Goal: Information Seeking & Learning: Learn about a topic

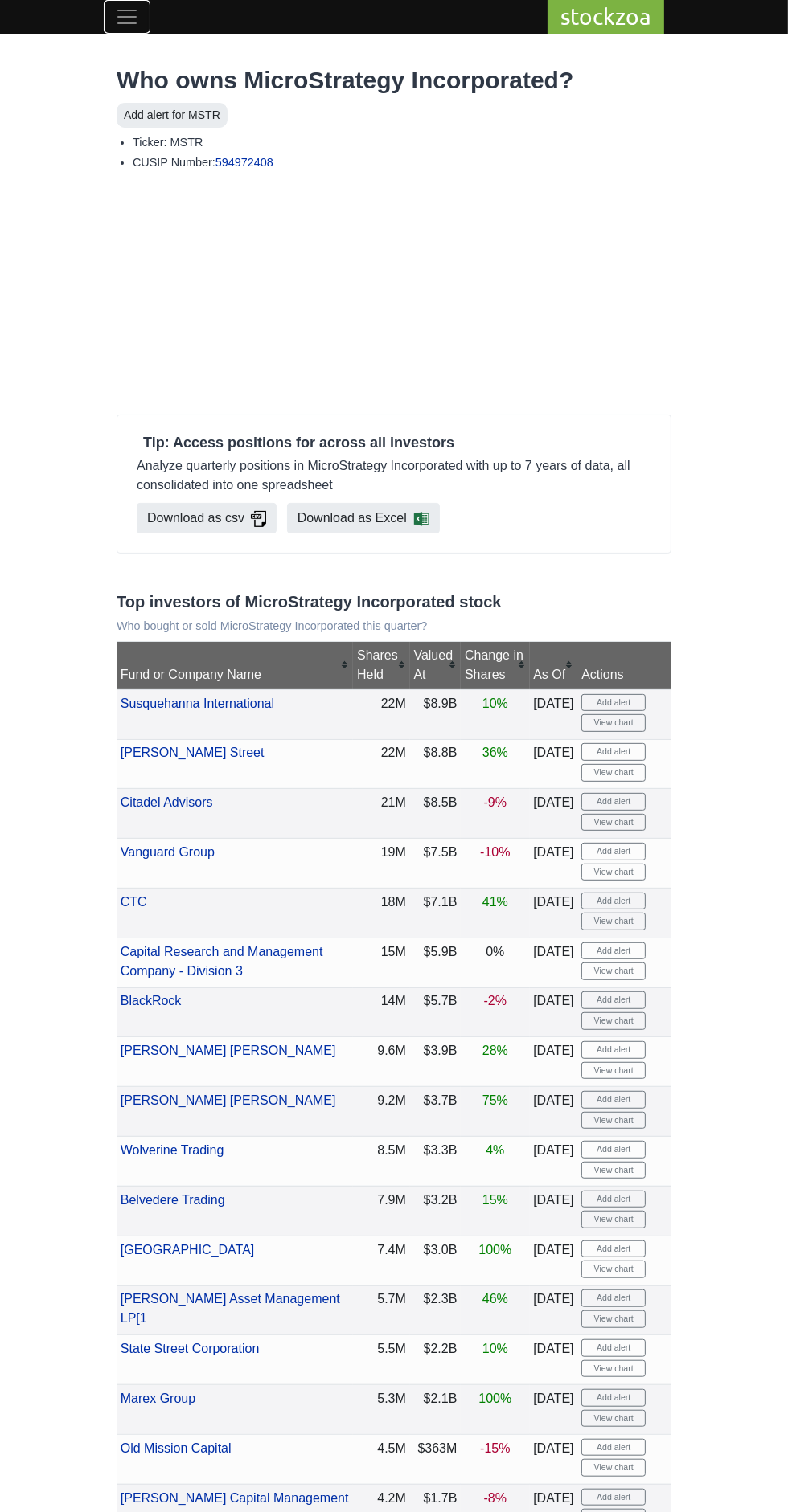
click at [136, 6] on span "Toggle navigation" at bounding box center [127, 16] width 24 height 24
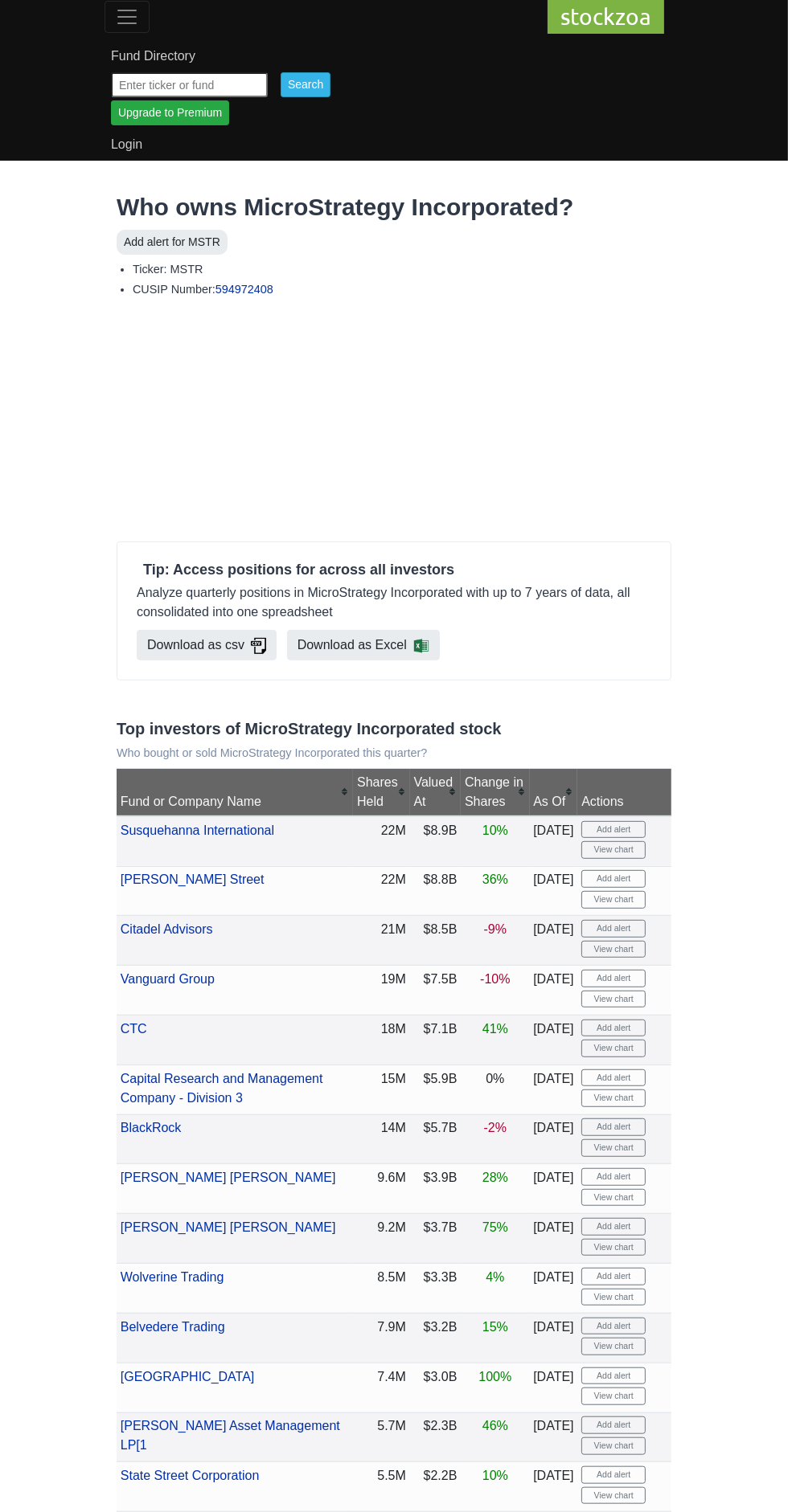
click at [221, 82] on input "text" at bounding box center [190, 85] width 157 height 25
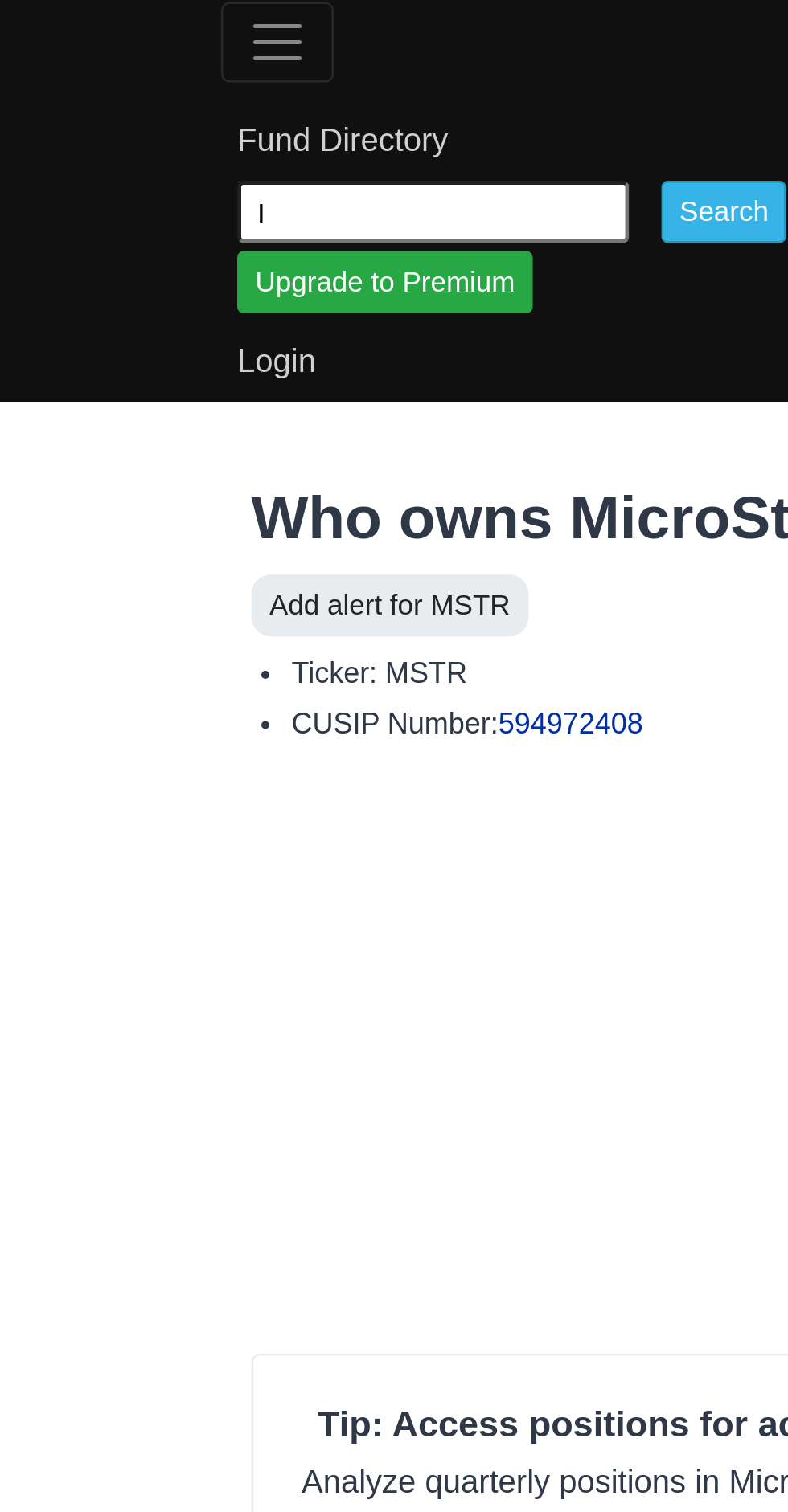
type input "IBIT"
click at [324, 72] on link "Fund Directory" at bounding box center [394, 56] width 566 height 32
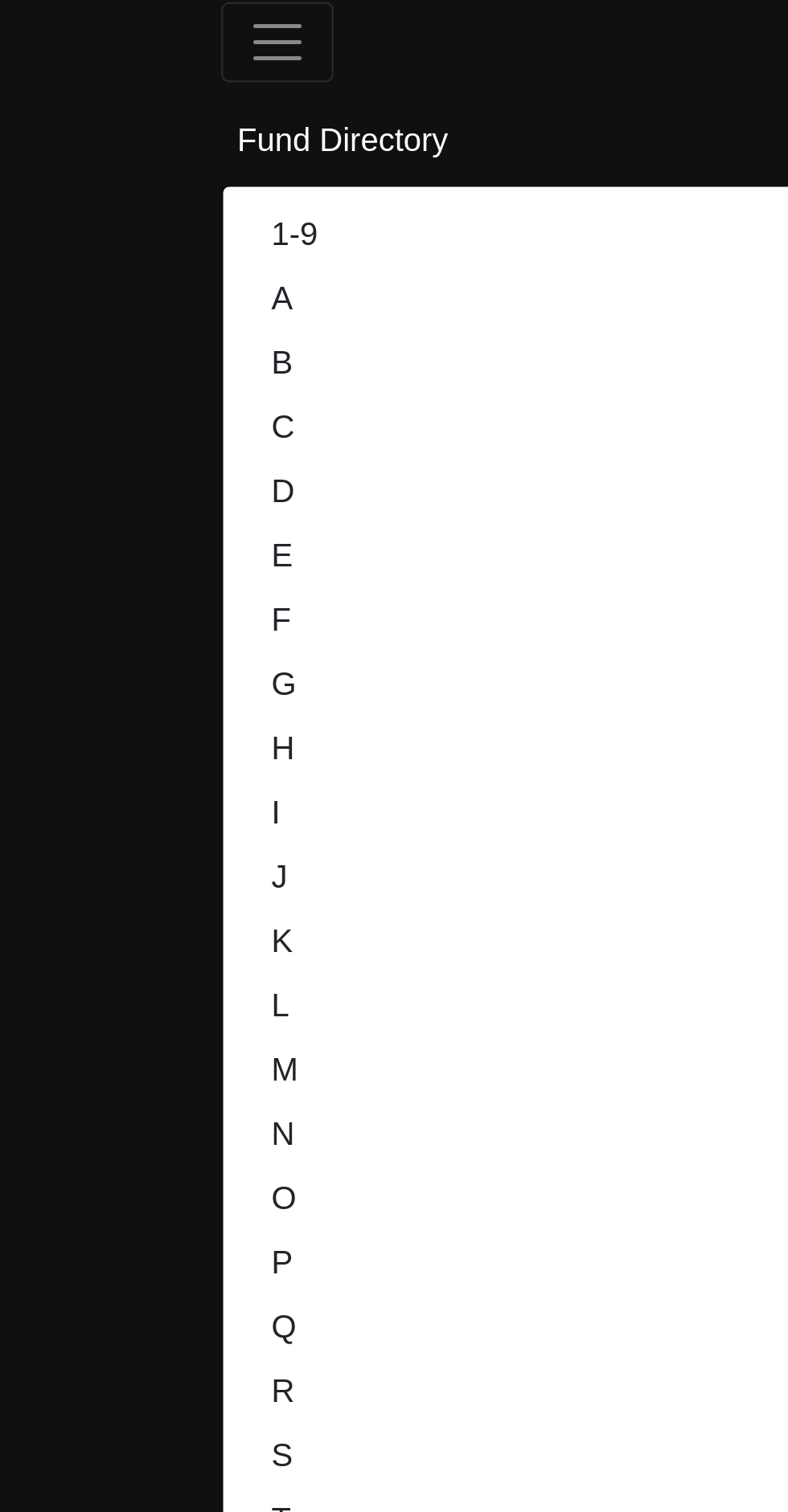
click at [48, 261] on nav "stockzoa Fund Directory 1-9 A B C D E F G H I J K L M N O P Q R S T U V W X-Z I…" at bounding box center [394, 410] width 788 height 820
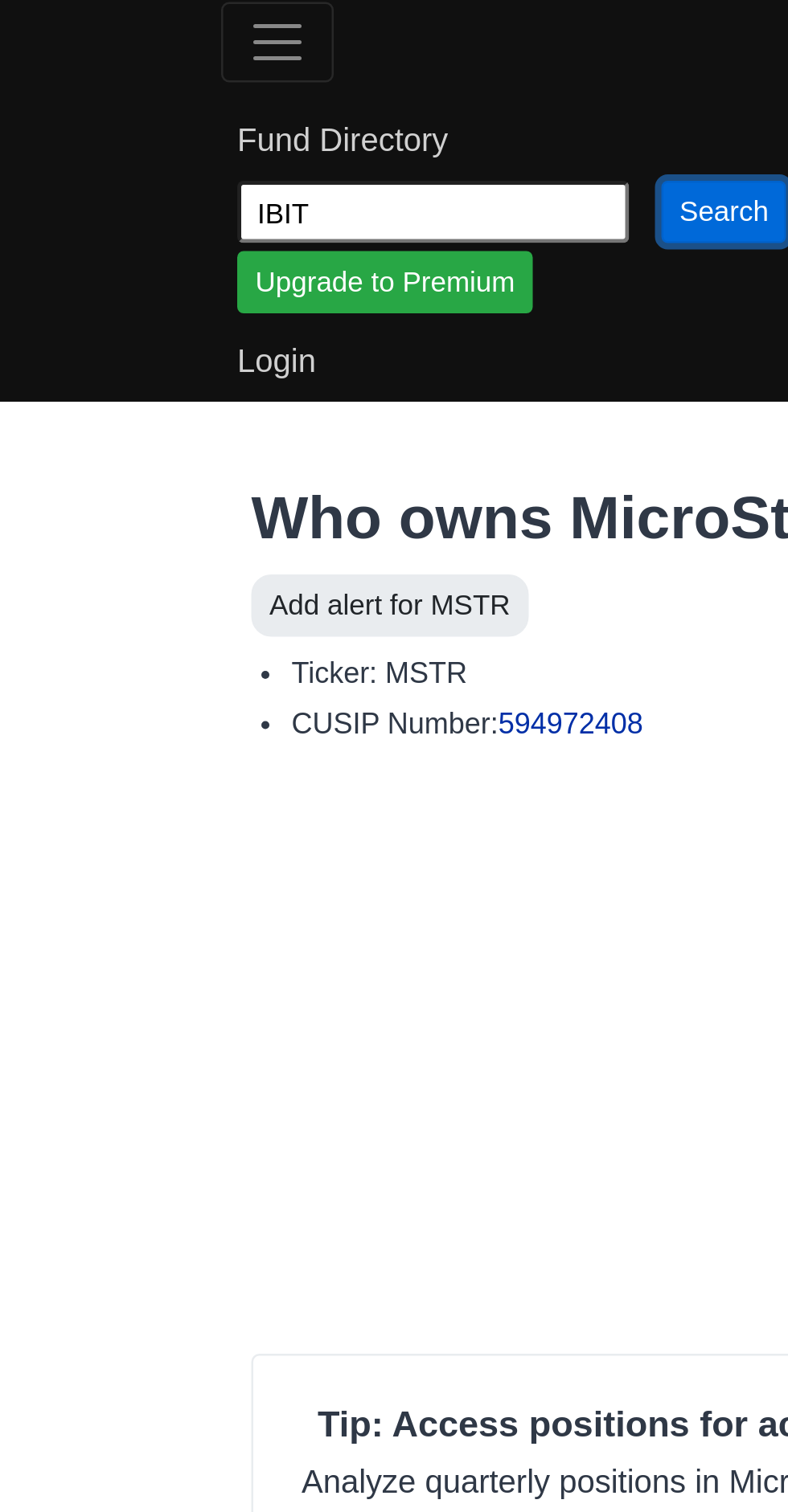
click at [308, 84] on input "Search" at bounding box center [306, 85] width 50 height 25
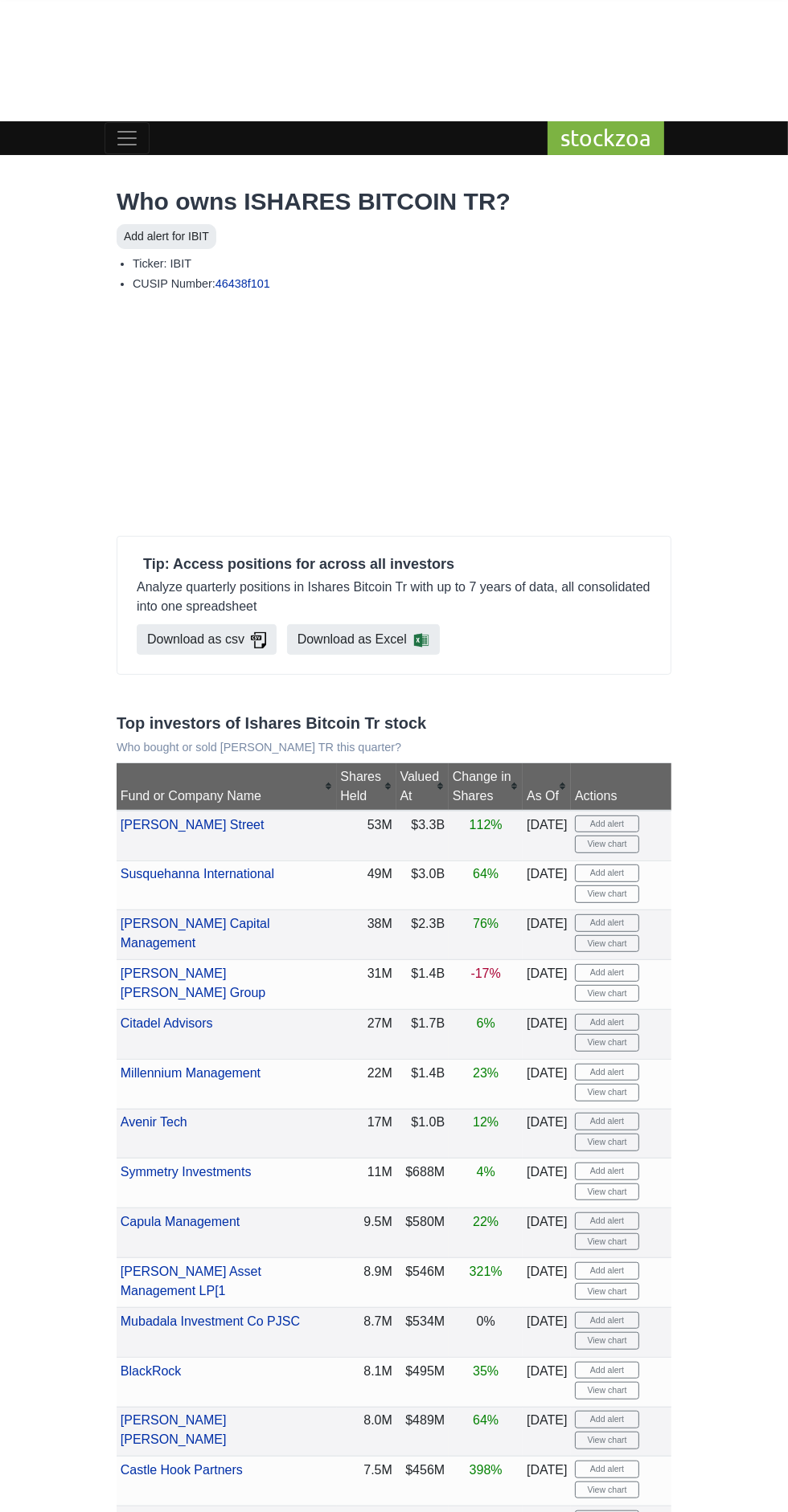
scroll to position [121, 0]
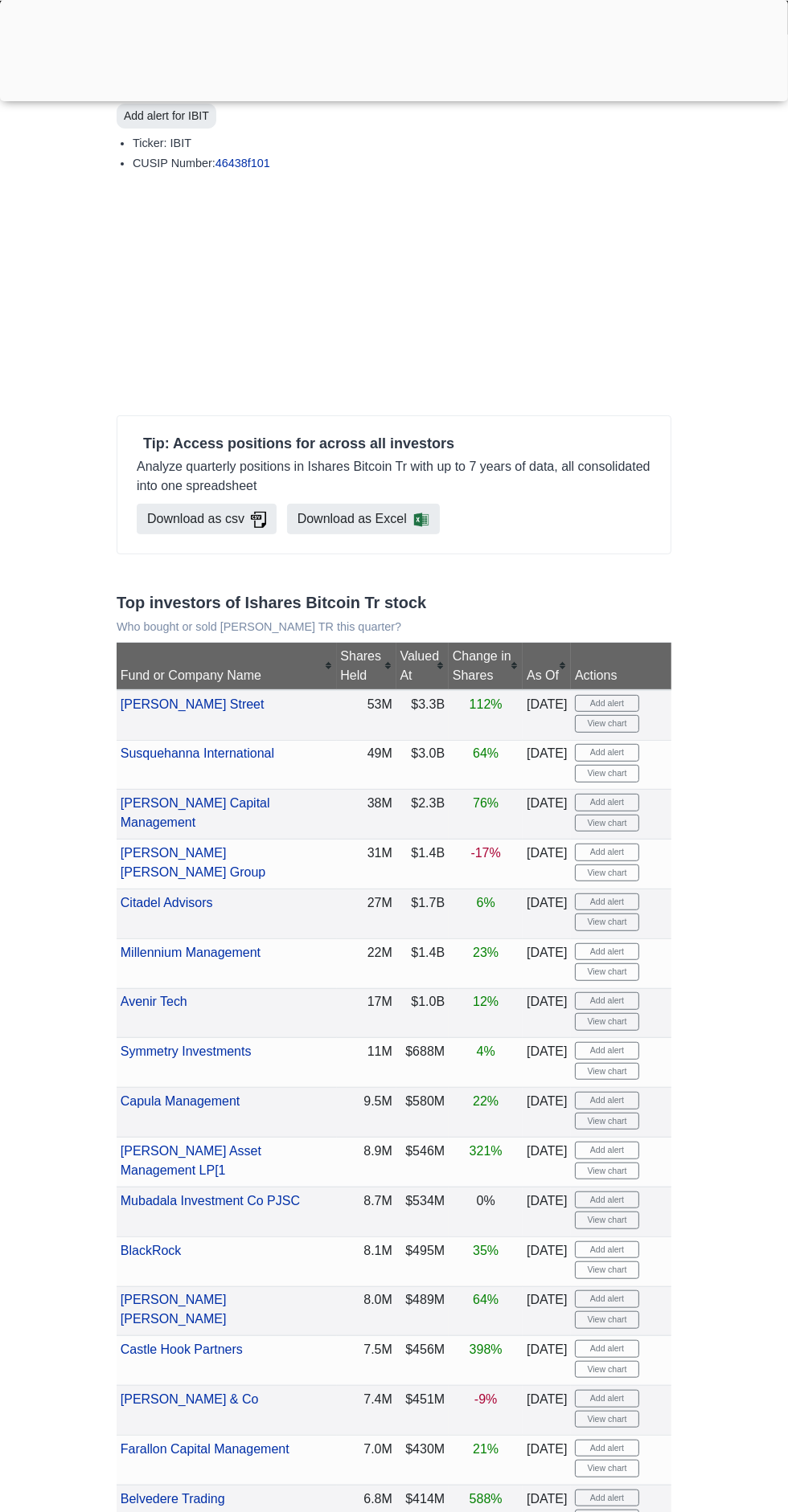
click at [388, 98] on div at bounding box center [394, 98] width 788 height 0
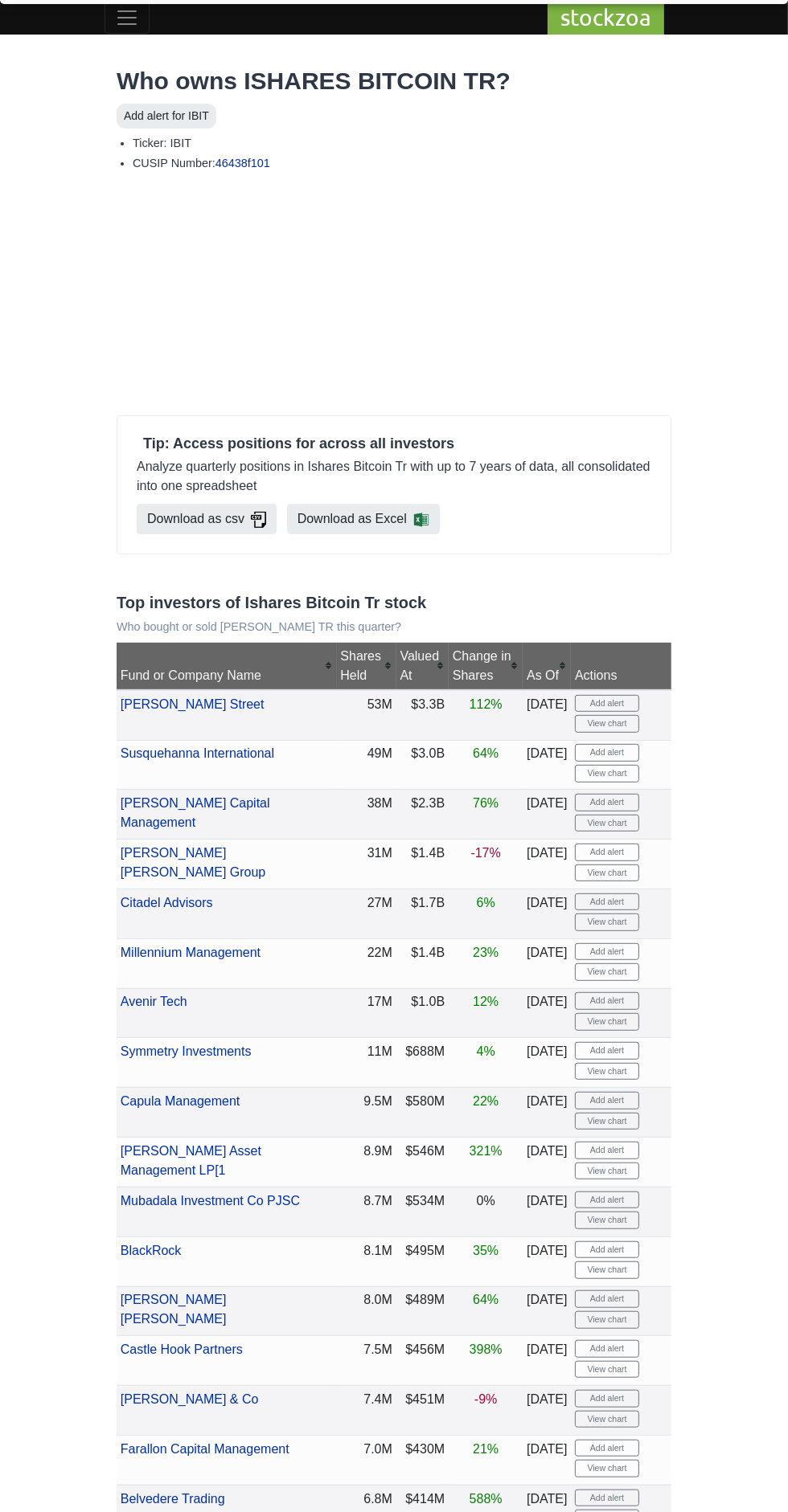
scroll to position [35, 0]
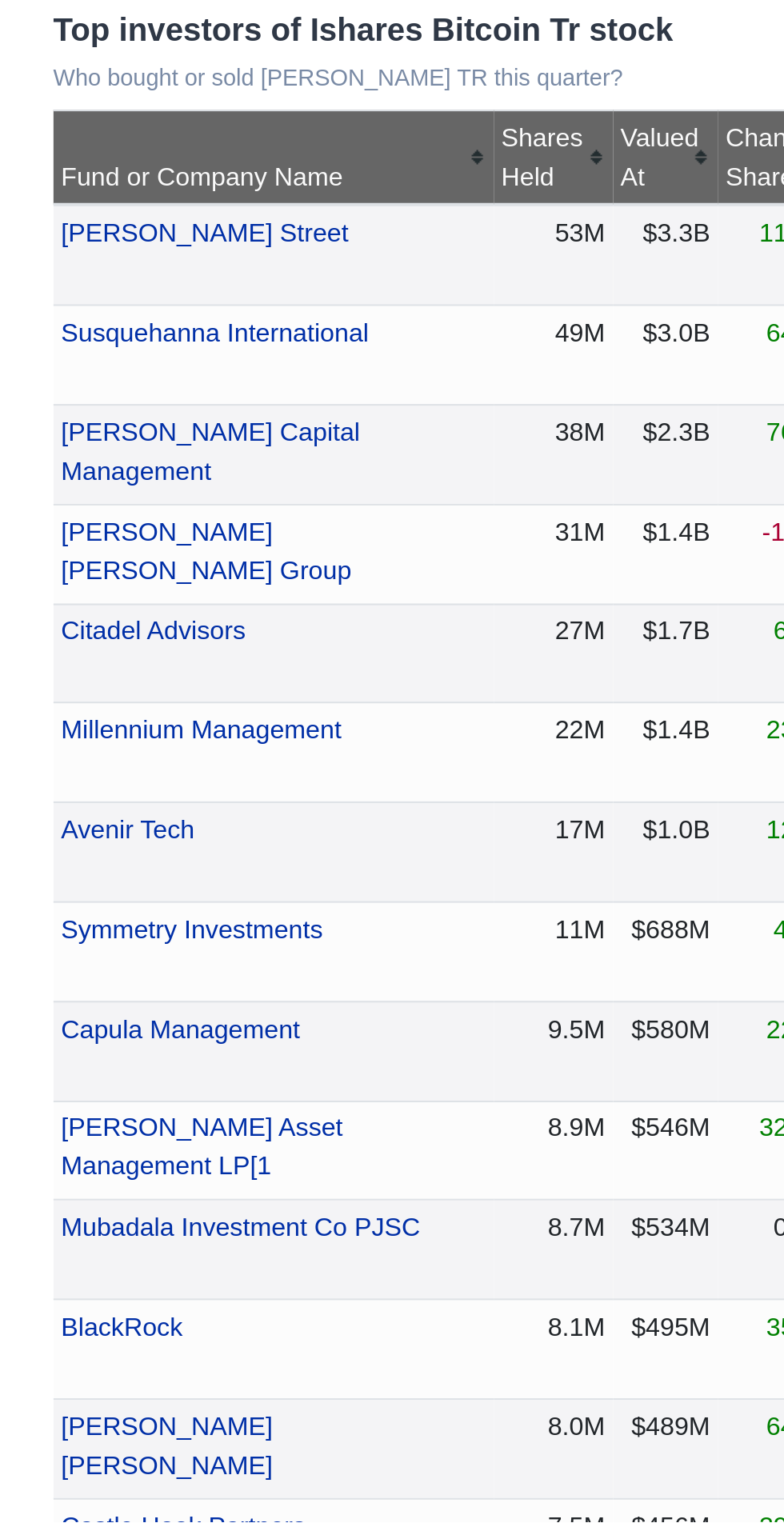
scroll to position [117, 0]
